Goal: Navigation & Orientation: Find specific page/section

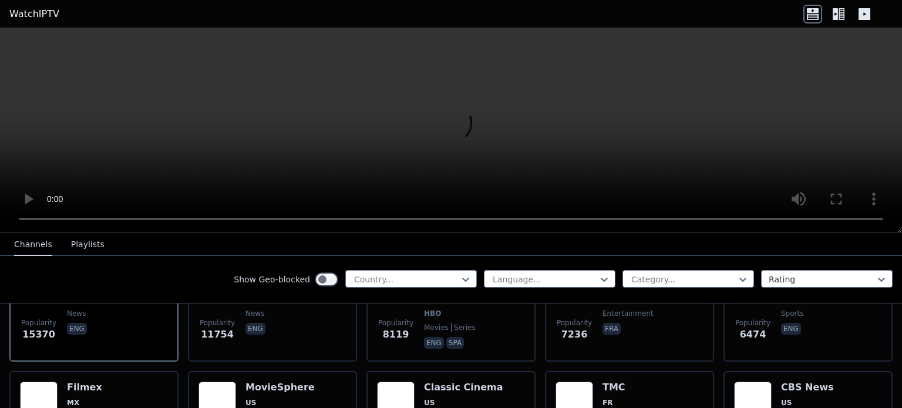
scroll to position [199, 0]
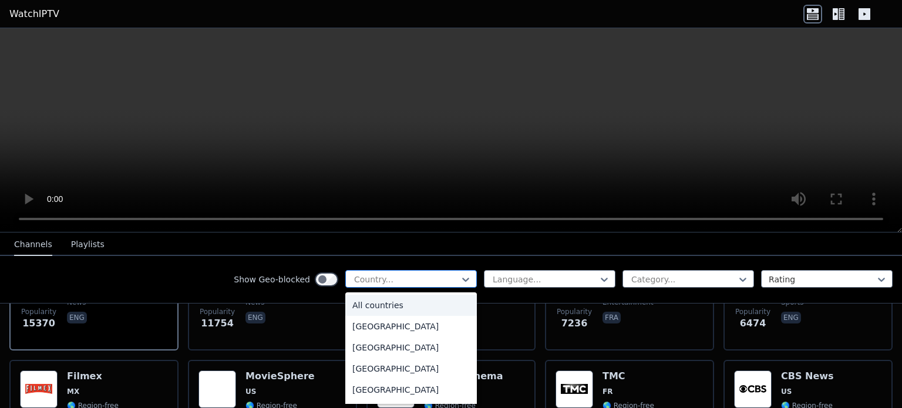
click at [416, 282] on div at bounding box center [406, 280] width 107 height 12
type input "***"
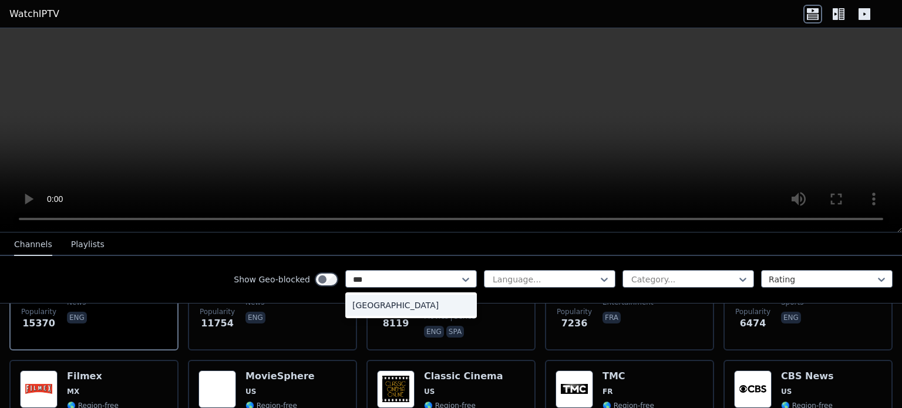
click at [376, 299] on div "[GEOGRAPHIC_DATA]" at bounding box center [410, 305] width 131 height 21
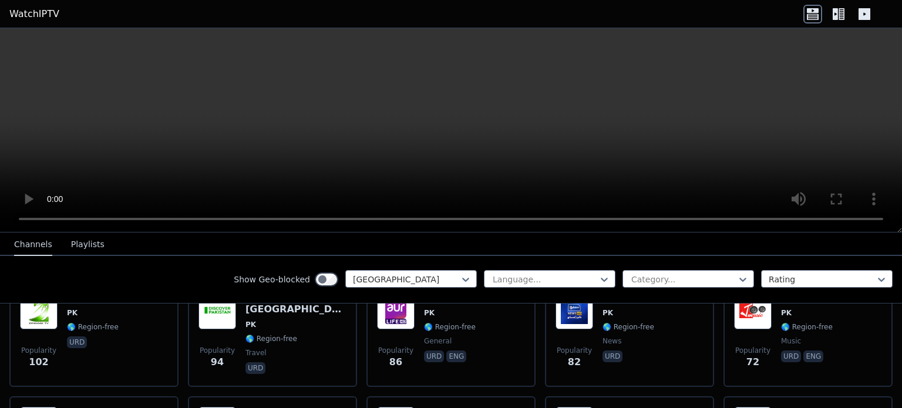
scroll to position [272, 0]
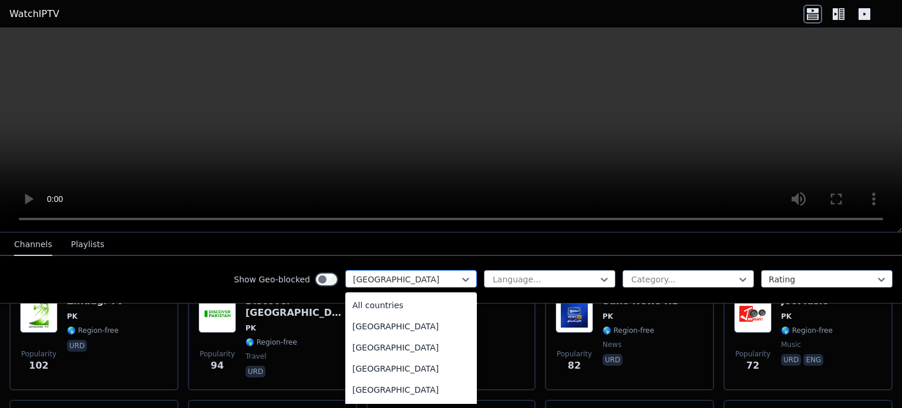
click at [376, 277] on div at bounding box center [406, 280] width 107 height 12
click at [365, 302] on div "All countries" at bounding box center [410, 305] width 131 height 21
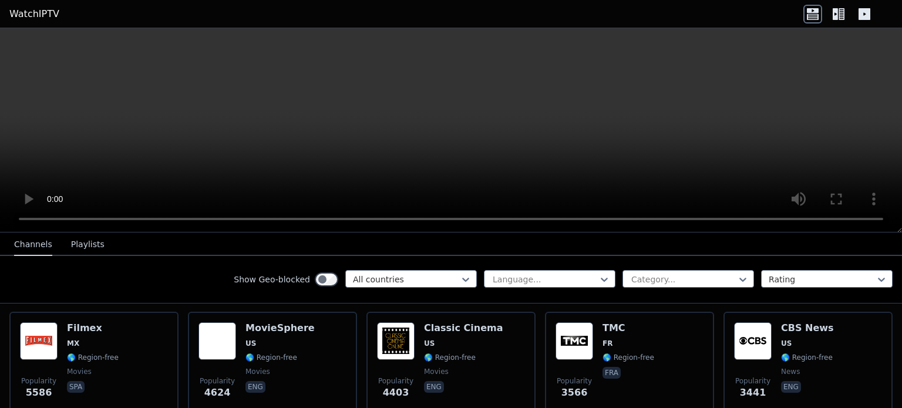
scroll to position [247, 0]
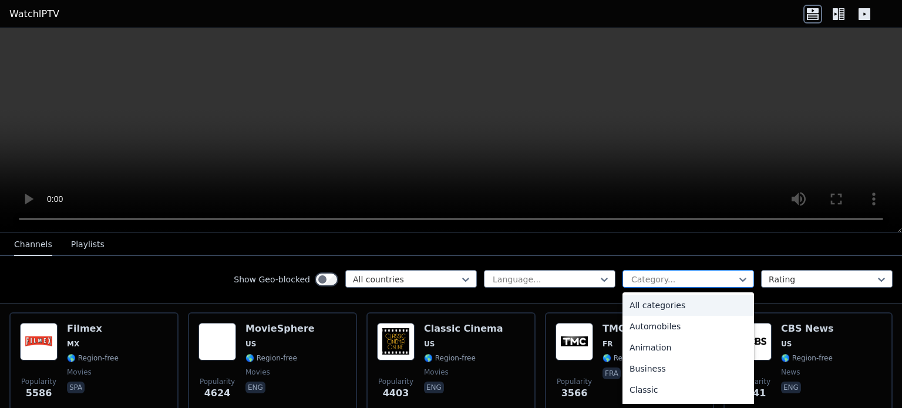
click at [664, 282] on div at bounding box center [683, 280] width 107 height 12
click at [642, 346] on div "Animation" at bounding box center [687, 347] width 131 height 21
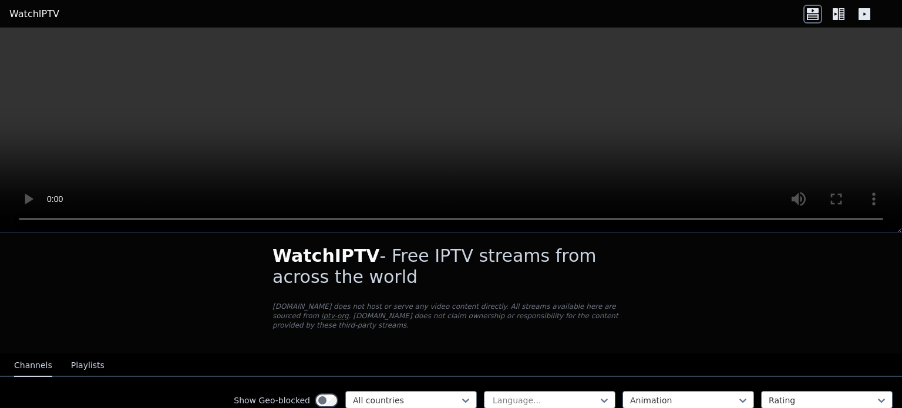
scroll to position [644, 0]
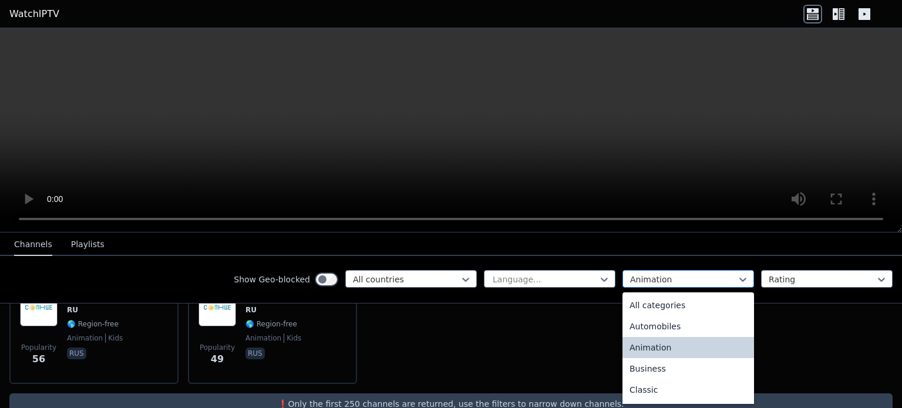
click at [672, 274] on div at bounding box center [683, 280] width 107 height 12
click at [647, 307] on div "All categories" at bounding box center [687, 305] width 131 height 21
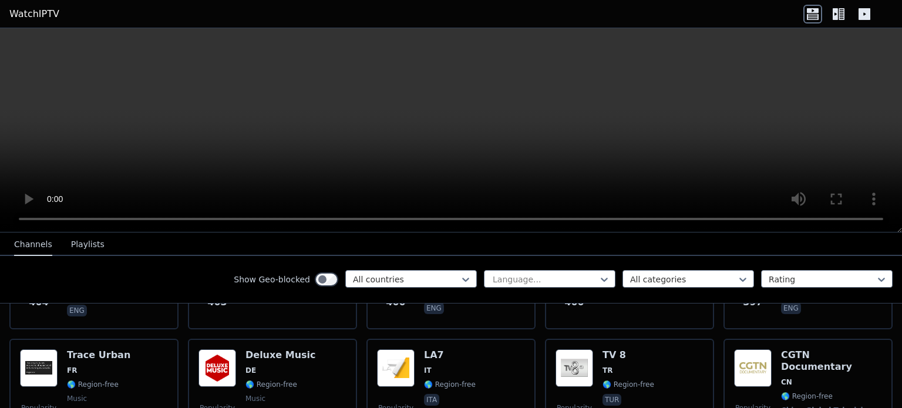
scroll to position [5897, 0]
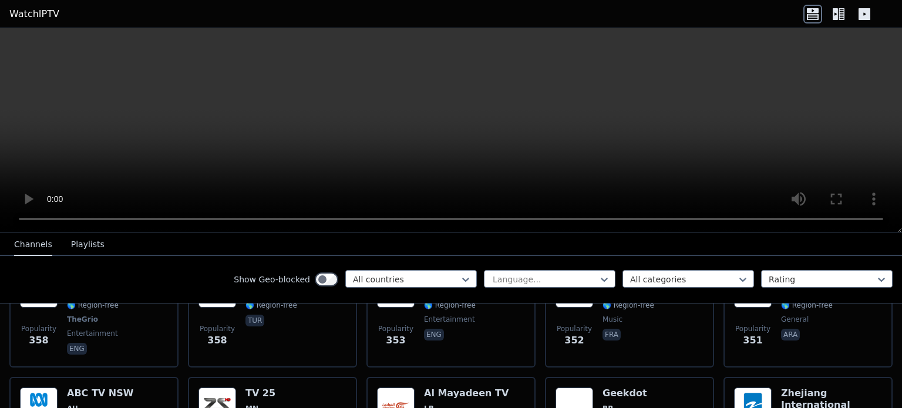
click at [87, 239] on button "Playlists" at bounding box center [87, 245] width 33 height 22
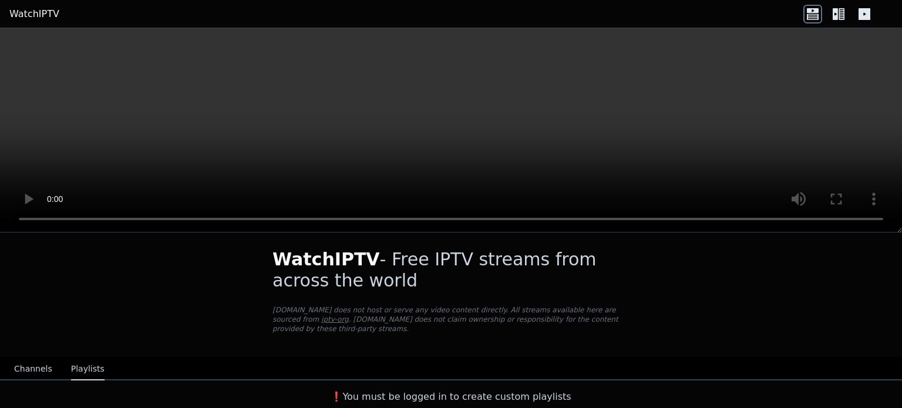
scroll to position [0, 0]
